Goal: Task Accomplishment & Management: Manage account settings

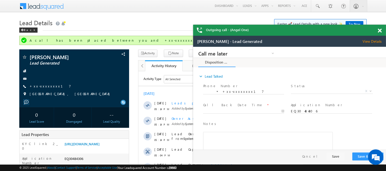
click at [381, 30] on span at bounding box center [380, 31] width 4 height 4
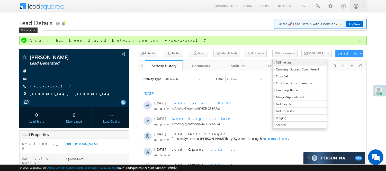
click at [273, 59] on link "Call me later" at bounding box center [300, 62] width 54 height 7
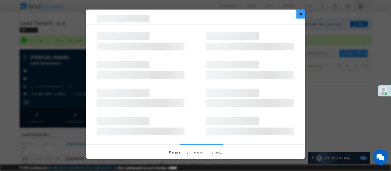
click at [300, 15] on button "×" at bounding box center [300, 14] width 8 height 9
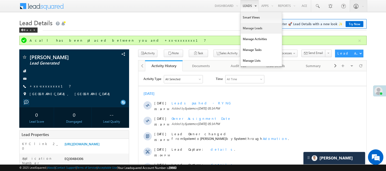
click at [256, 30] on link "Manage Leads" at bounding box center [261, 28] width 41 height 11
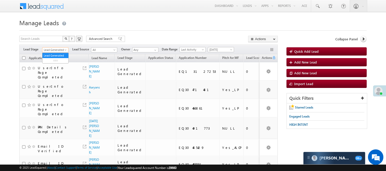
click at [53, 50] on span "Lead Generated" at bounding box center [54, 50] width 24 height 5
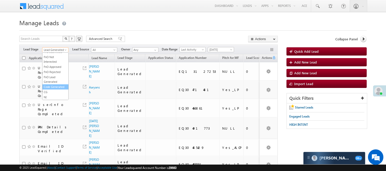
click at [53, 89] on link "Code Generated" at bounding box center [55, 87] width 26 height 5
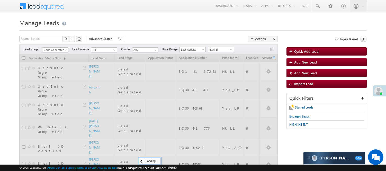
click at [143, 23] on h1 "Manage Leads" at bounding box center [193, 22] width 348 height 10
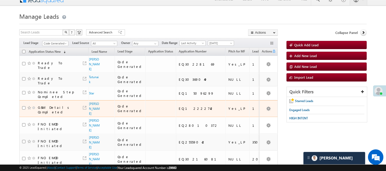
scroll to position [4, 0]
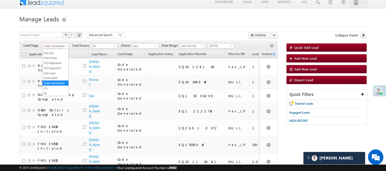
click at [53, 45] on span "Code Generated" at bounding box center [54, 46] width 24 height 5
click at [52, 56] on link "Lead Generated" at bounding box center [55, 57] width 26 height 5
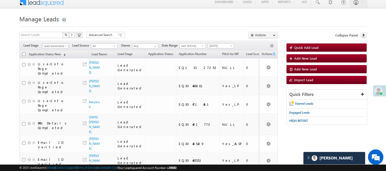
click at [58, 46] on span "Lead Generated" at bounding box center [54, 46] width 24 height 5
click at [53, 66] on link "Lead Called" at bounding box center [55, 64] width 26 height 5
